Goal: Transaction & Acquisition: Book appointment/travel/reservation

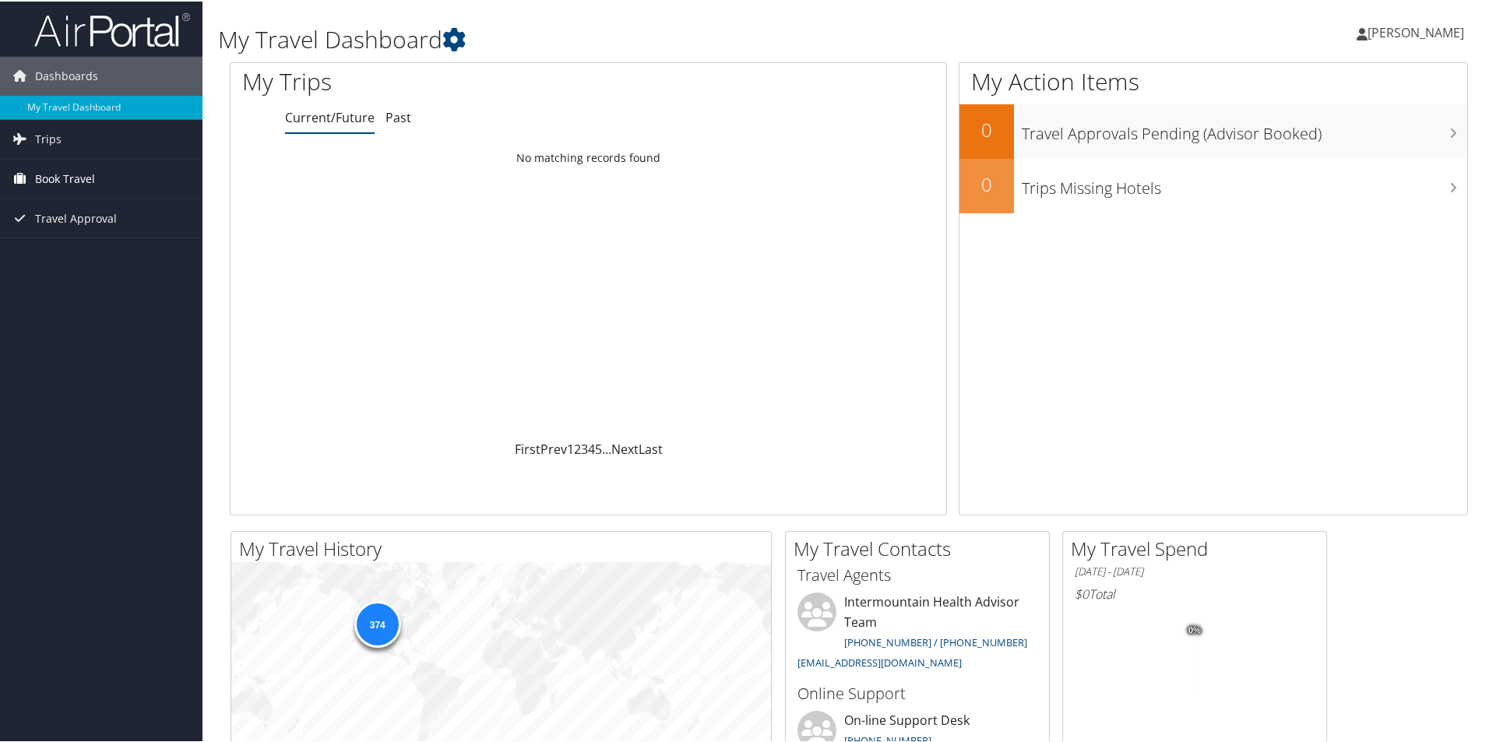
click at [84, 174] on span "Book Travel" at bounding box center [65, 177] width 60 height 39
click at [72, 253] on link "Book/Manage Online Trips" at bounding box center [101, 255] width 203 height 23
click at [71, 255] on link "Book/Manage Online Trips" at bounding box center [101, 255] width 203 height 23
click at [136, 247] on link "Book/Manage Online Trips" at bounding box center [101, 255] width 203 height 23
click at [87, 259] on link "Book/Manage Online Trips" at bounding box center [101, 255] width 203 height 23
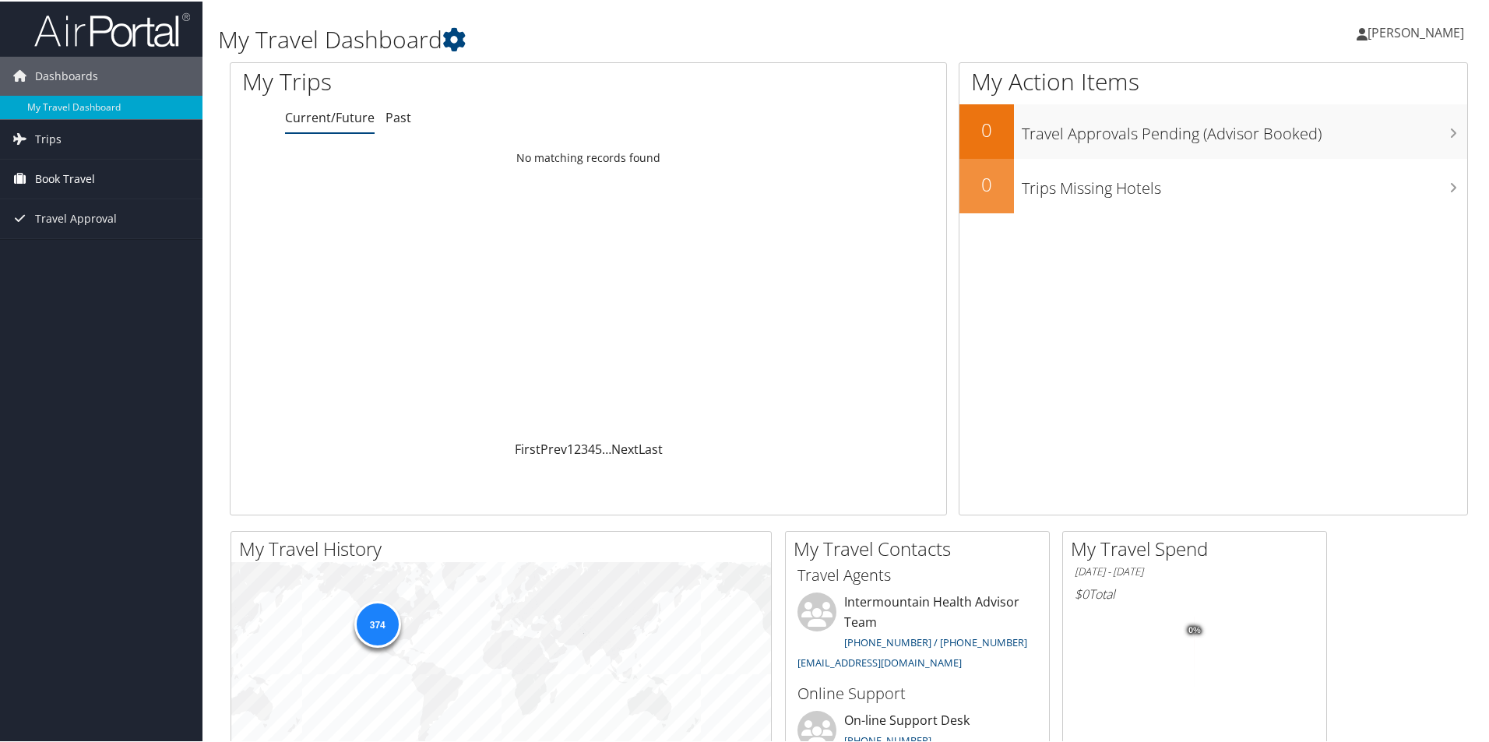
click at [88, 178] on span "Book Travel" at bounding box center [65, 177] width 60 height 39
click at [93, 247] on link "Book/Manage Online Trips" at bounding box center [101, 255] width 203 height 23
